Goal: Task Accomplishment & Management: Manage account settings

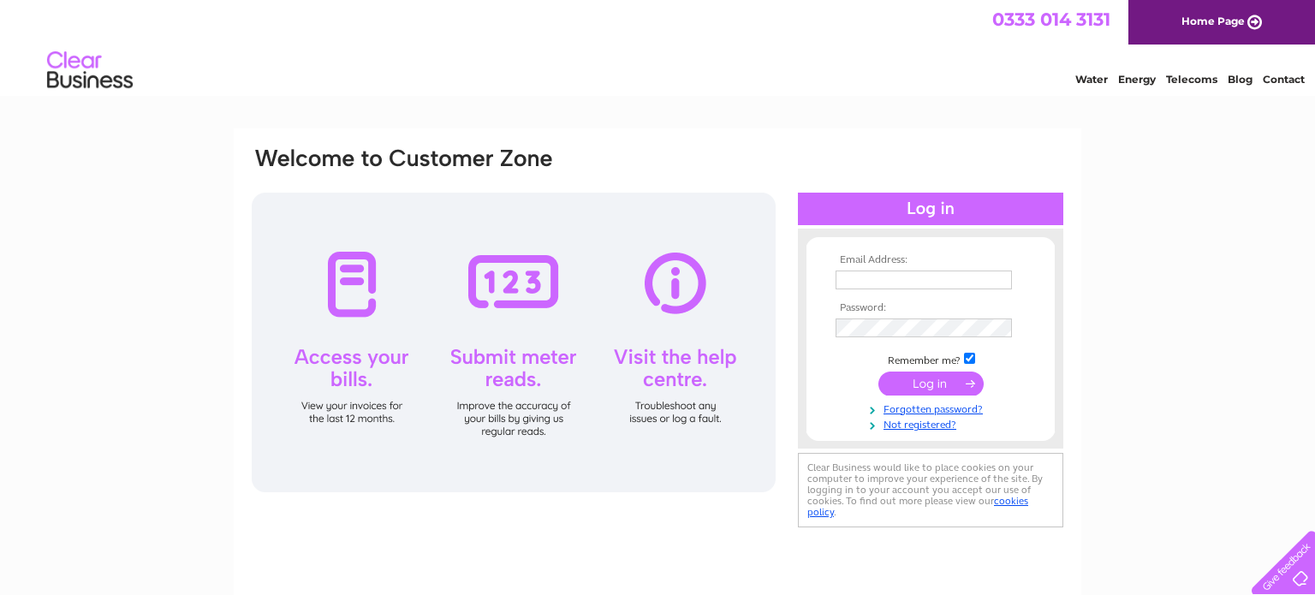
type input "[EMAIL_ADDRESS][DOMAIN_NAME]"
click at [906, 395] on input "submit" at bounding box center [930, 384] width 105 height 24
click at [906, 389] on input "submit" at bounding box center [930, 384] width 105 height 24
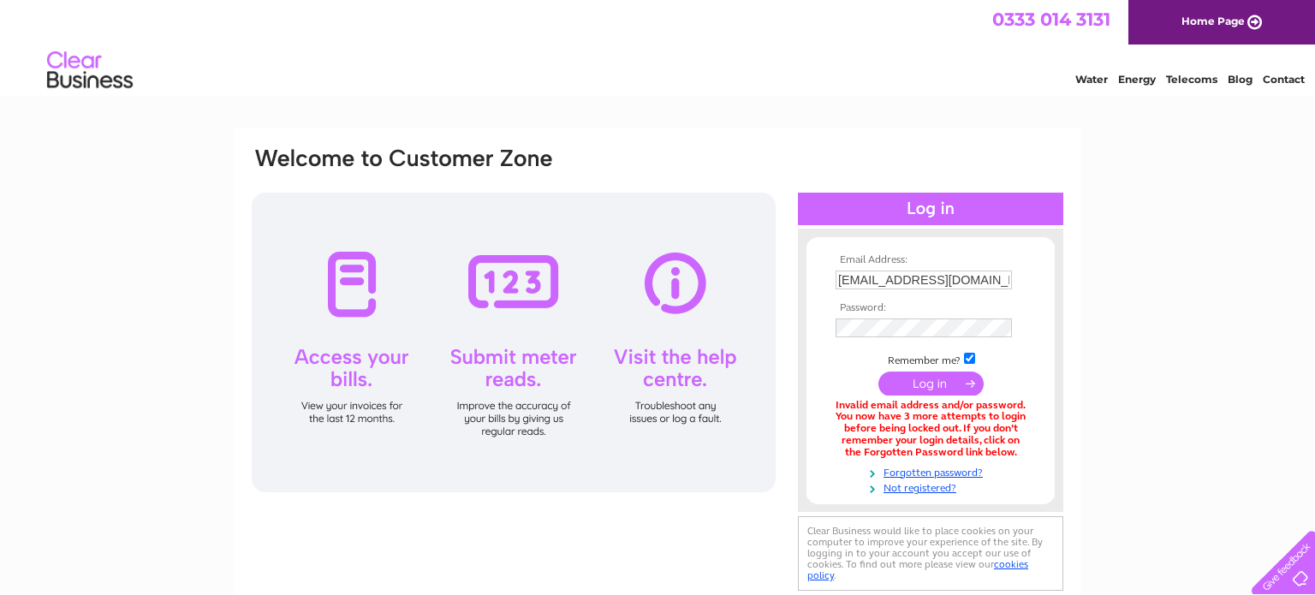
click at [906, 389] on input "submit" at bounding box center [930, 384] width 105 height 24
